Goal: Information Seeking & Learning: Find specific fact

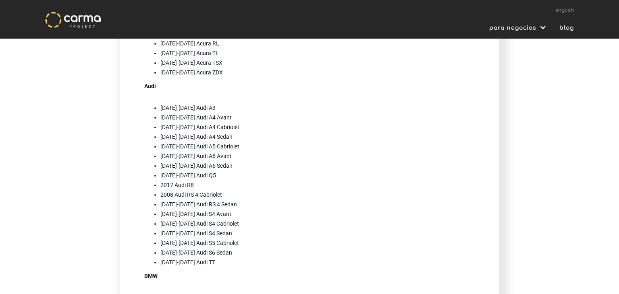
scroll to position [340, 0]
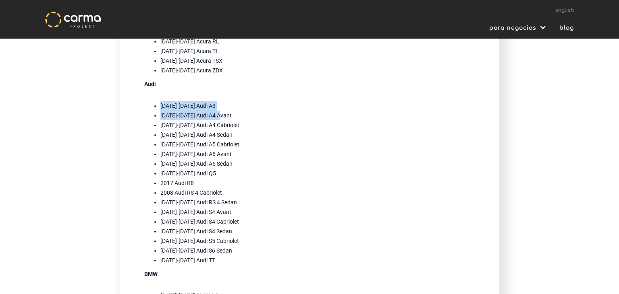
drag, startPoint x: 169, startPoint y: 105, endPoint x: 247, endPoint y: 112, distance: 78.5
click at [247, 112] on ul "[DATE]-[DATE] Audi A3 [DATE]-[DATE] Audi A4 Avant [DATE]-[DATE] Audi A4 Cabriol…" at bounding box center [309, 183] width 330 height 164
click at [247, 112] on li "[DATE]-[DATE] Audi A4 Avant" at bounding box center [317, 116] width 314 height 10
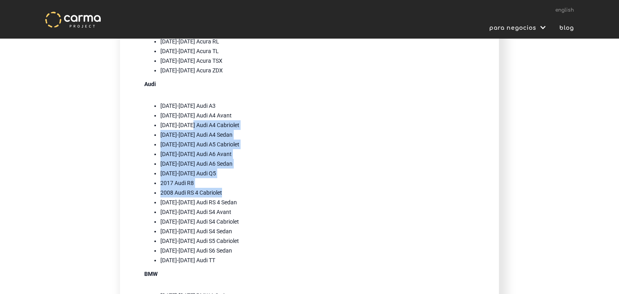
drag, startPoint x: 196, startPoint y: 123, endPoint x: 241, endPoint y: 206, distance: 94.6
click at [241, 204] on ul "[DATE]-[DATE] Audi A3 [DATE]-[DATE] Audi A4 Avant [DATE]-[DATE] Audi A4 Cabriol…" at bounding box center [309, 183] width 330 height 164
click at [242, 206] on li "[DATE]-[DATE] Audi RS 4 Sedan" at bounding box center [317, 203] width 314 height 10
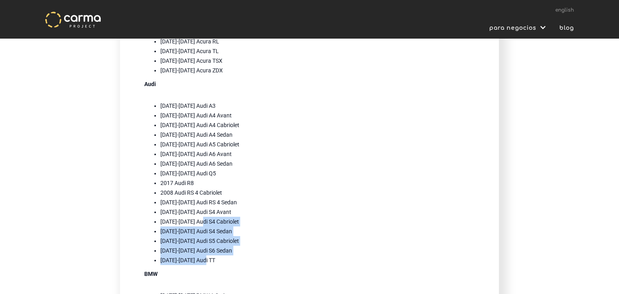
drag, startPoint x: 206, startPoint y: 237, endPoint x: 205, endPoint y: 219, distance: 17.3
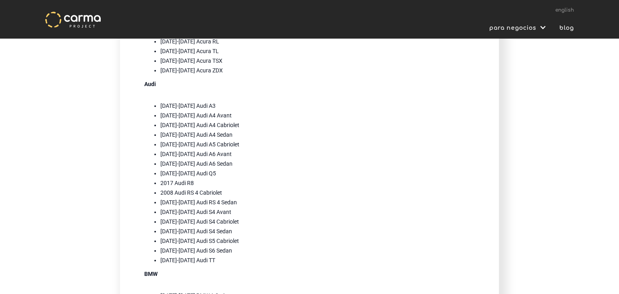
click at [205, 219] on li "[DATE]-[DATE] Audi S4 Cabriolet" at bounding box center [317, 222] width 314 height 10
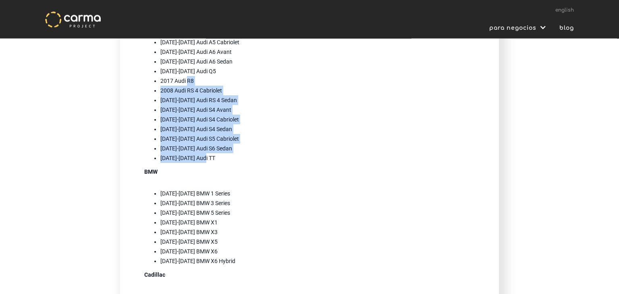
scroll to position [552, 0]
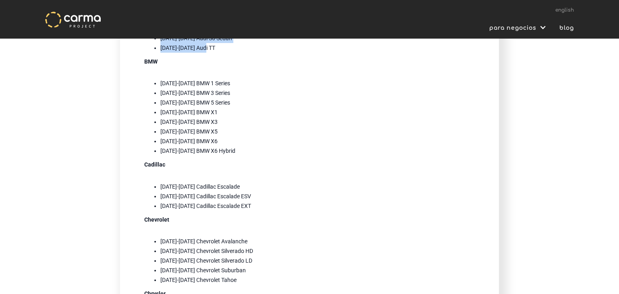
drag, startPoint x: 230, startPoint y: 264, endPoint x: 187, endPoint y: 181, distance: 93.3
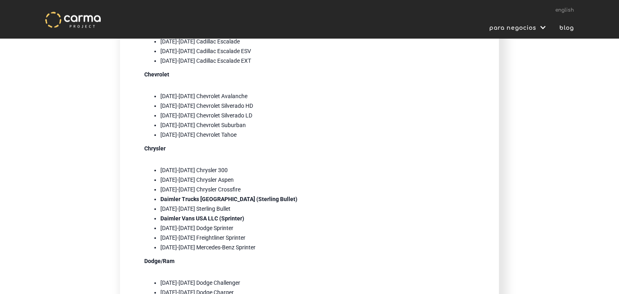
scroll to position [680, 0]
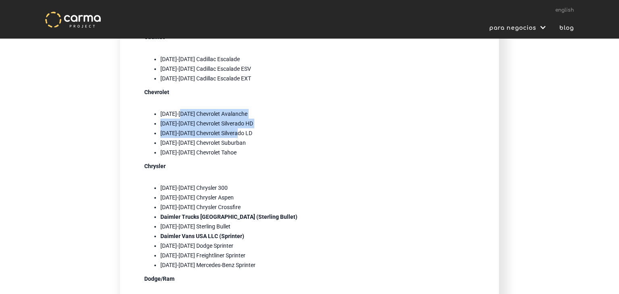
drag, startPoint x: 195, startPoint y: 119, endPoint x: 250, endPoint y: 144, distance: 60.2
click at [245, 139] on ul "[DATE]-[DATE] Chevrolet Avalanche [DATE]-[DATE] Chevrolet Silverado HD [DATE]-[…" at bounding box center [309, 133] width 330 height 48
click at [250, 145] on li "[DATE]-[DATE] Chevrolet Suburban" at bounding box center [317, 143] width 314 height 10
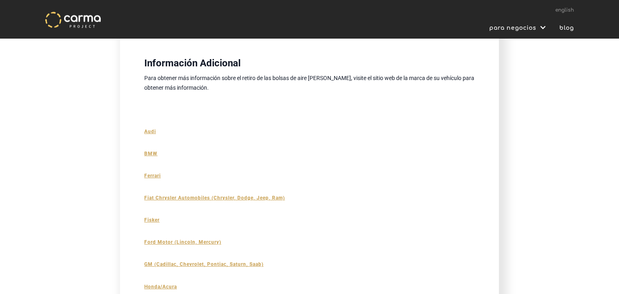
scroll to position [2977, 0]
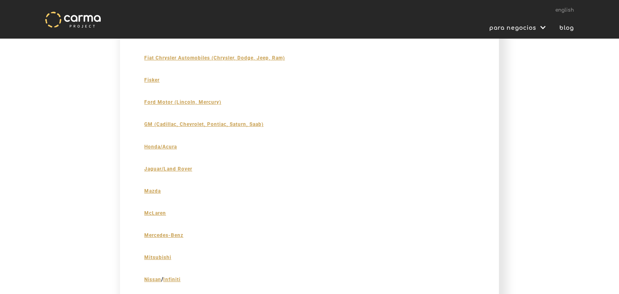
click at [180, 127] on strong "GM (Cadillac, Chevrolet, Pontiac, Saturn, Saab)" at bounding box center [203, 125] width 119 height 6
